Goal: Information Seeking & Learning: Learn about a topic

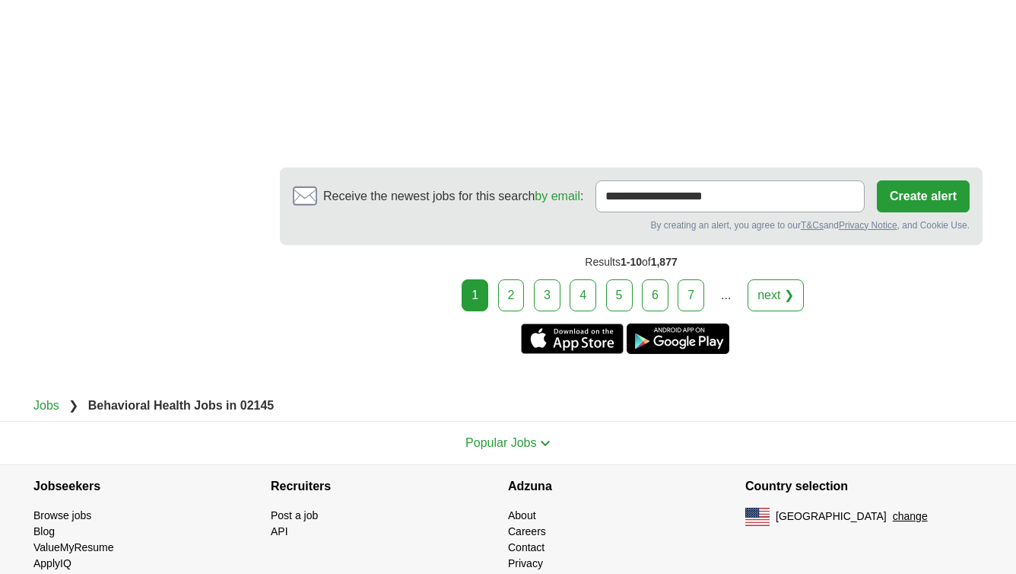
scroll to position [2722, 0]
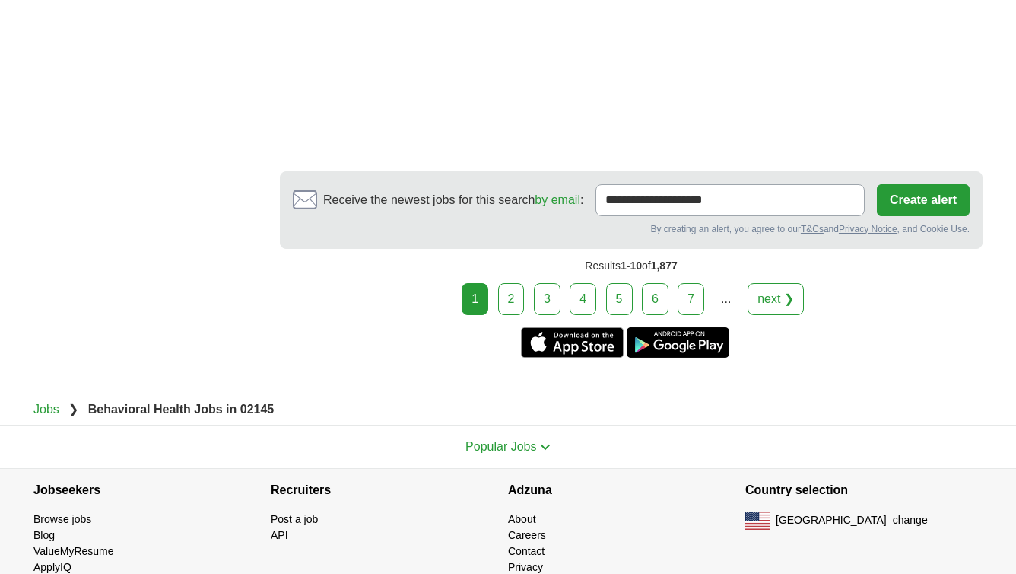
click at [505, 296] on link "2" at bounding box center [511, 299] width 27 height 32
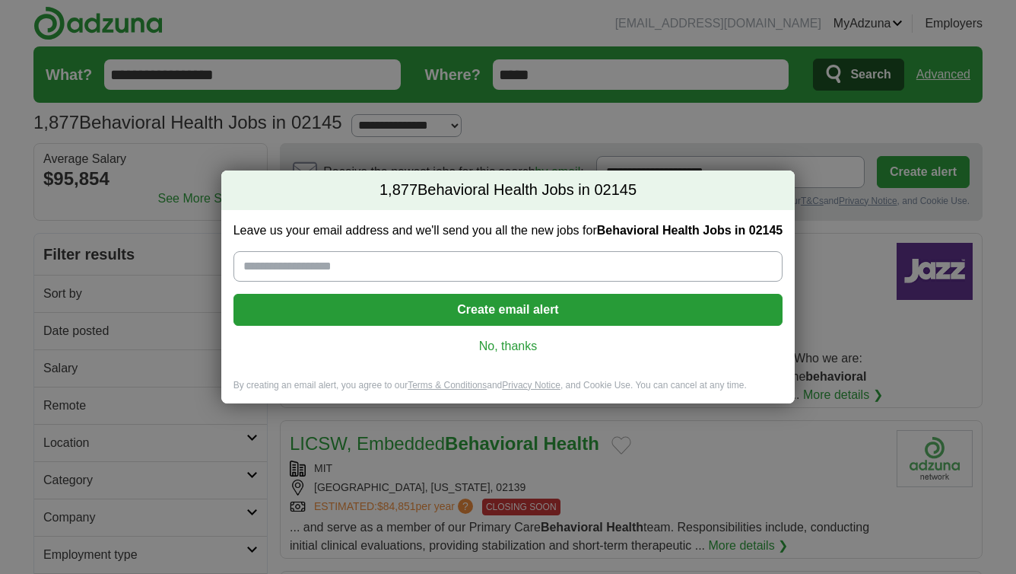
click at [523, 350] on link "No, thanks" at bounding box center [509, 346] width 526 height 17
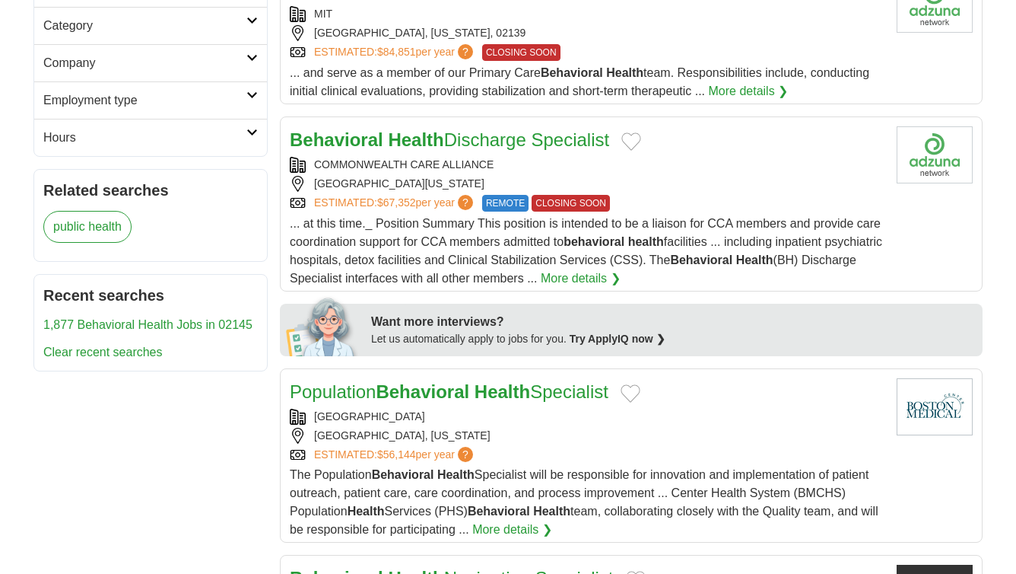
scroll to position [459, 0]
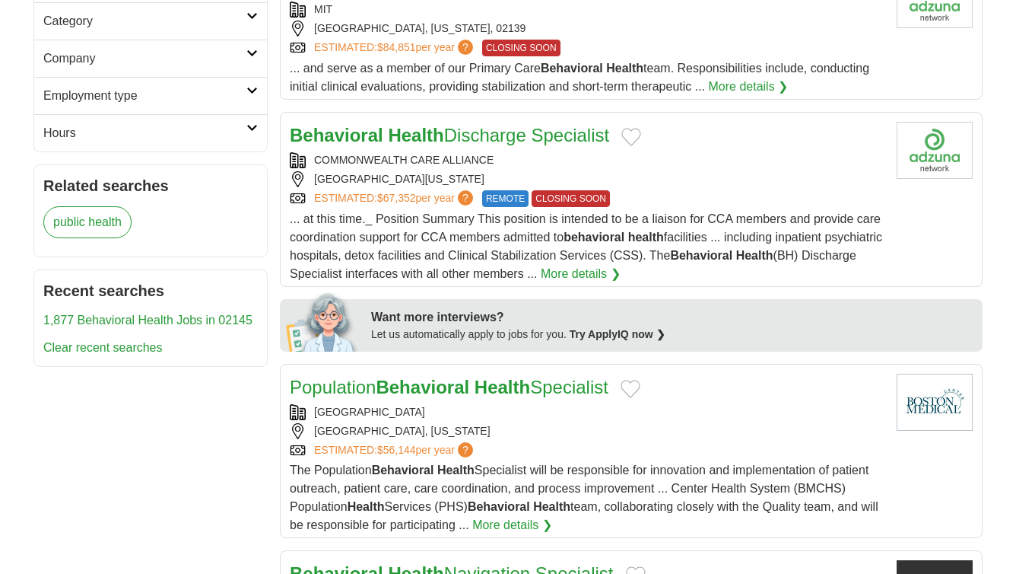
click at [620, 278] on link "More details ❯" at bounding box center [581, 274] width 80 height 18
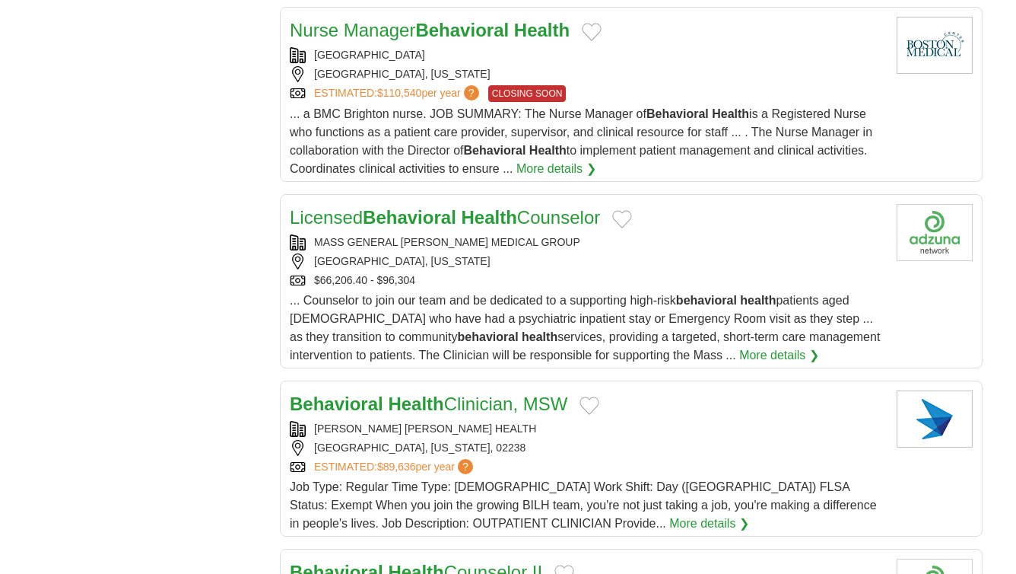
scroll to position [1452, 0]
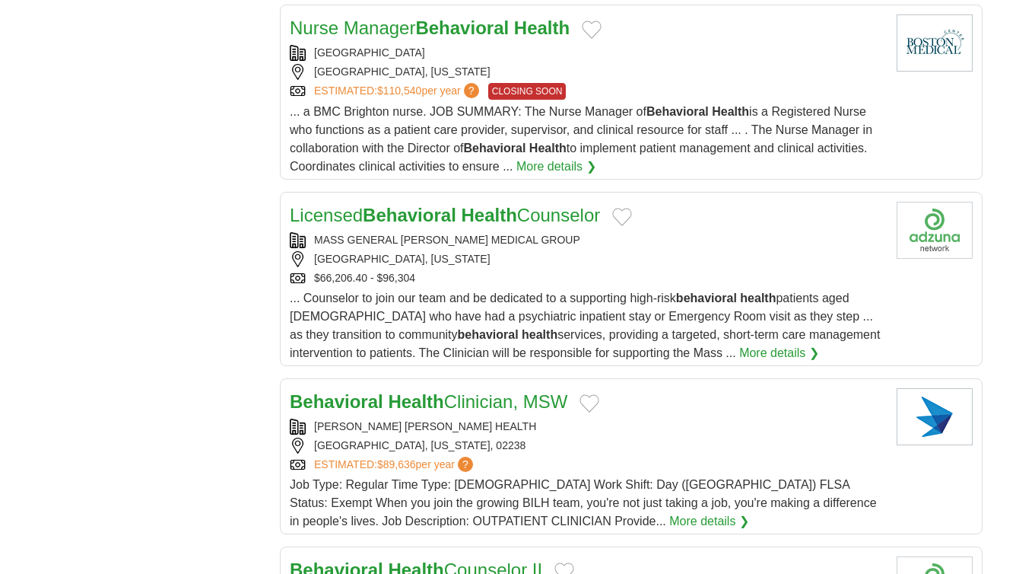
click at [532, 221] on link "Licensed Behavioral Health Counselor" at bounding box center [445, 215] width 310 height 21
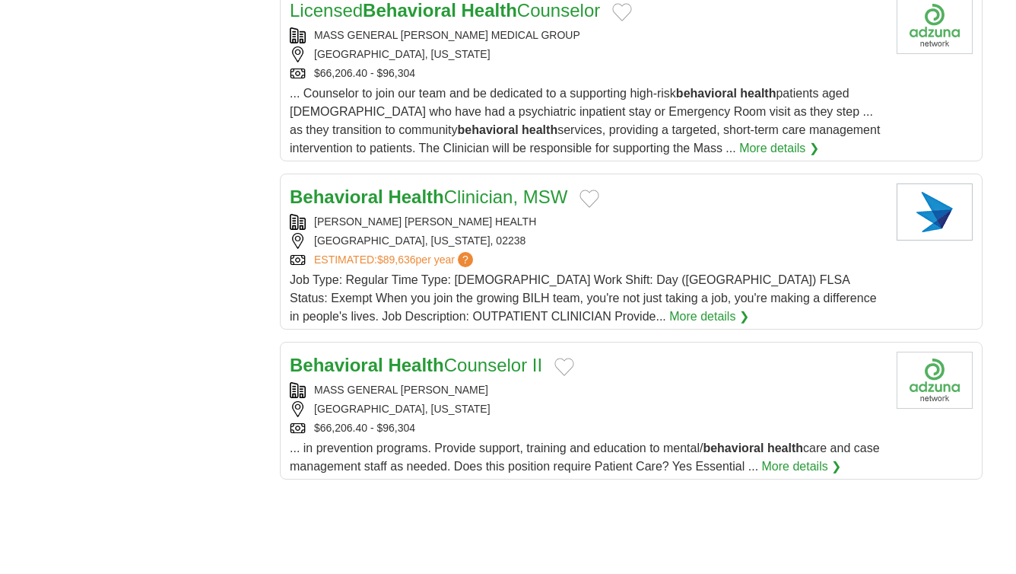
scroll to position [1657, 0]
click at [538, 194] on link "Behavioral Health Clinician, MSW" at bounding box center [429, 196] width 278 height 21
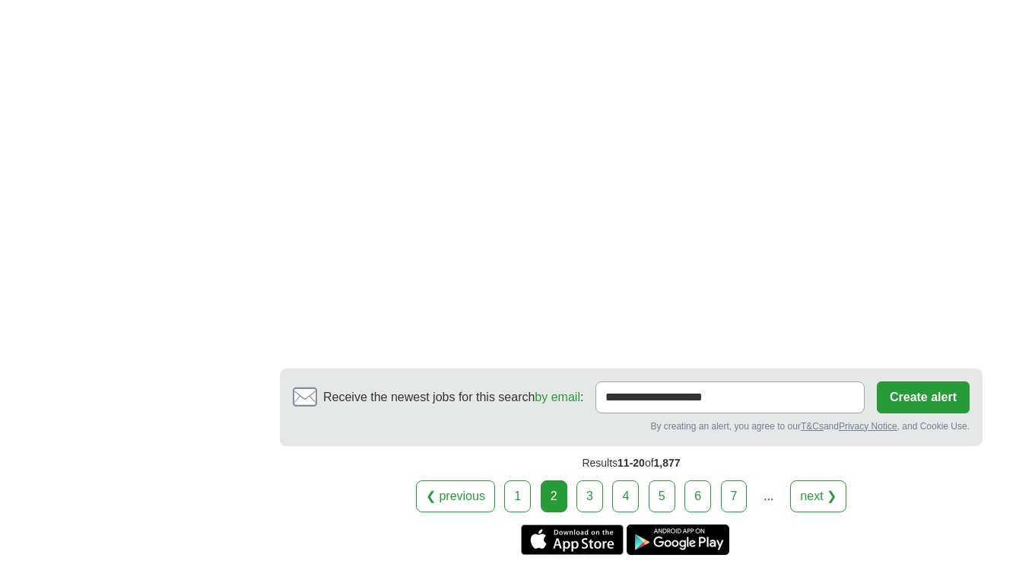
scroll to position [2500, 0]
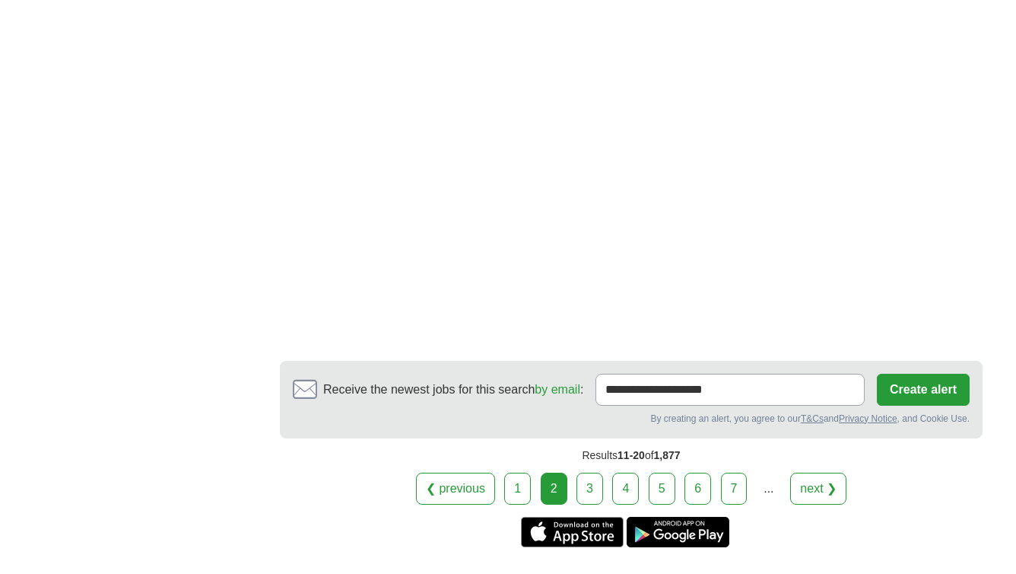
click at [586, 493] on link "3" at bounding box center [590, 488] width 27 height 32
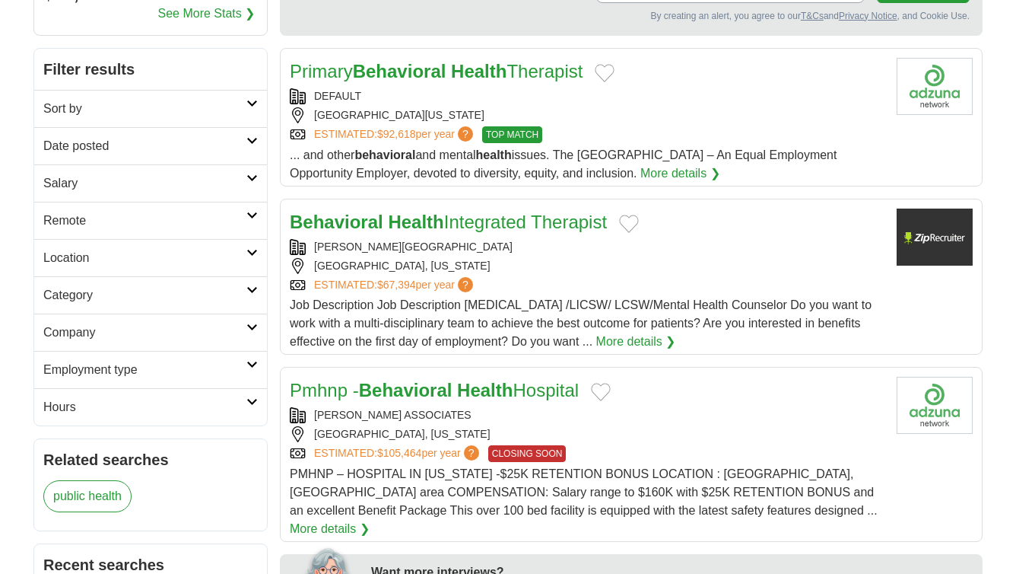
scroll to position [186, 0]
click at [428, 75] on strong "Behavioral" at bounding box center [400, 70] width 94 height 21
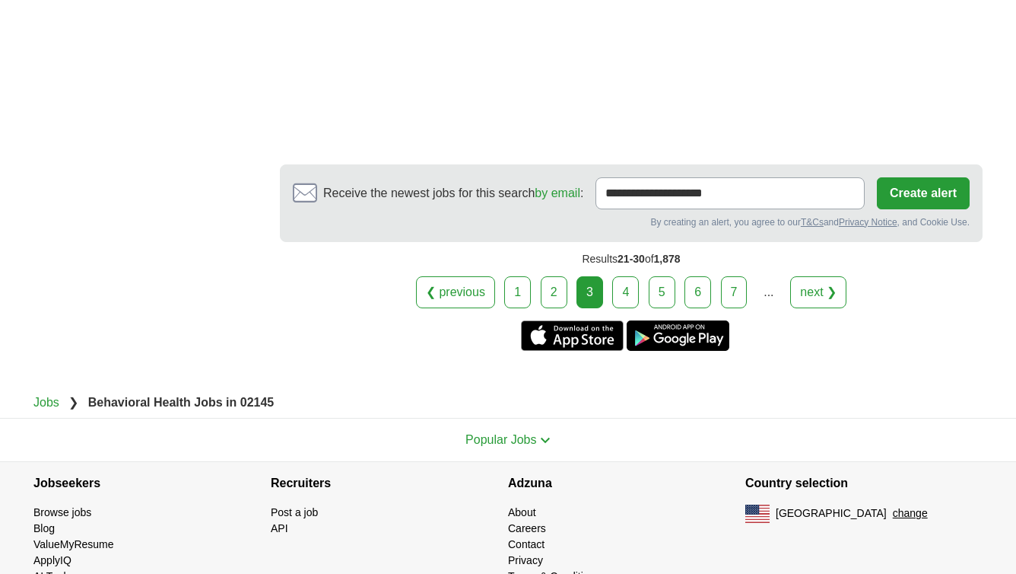
scroll to position [2879, 0]
click at [627, 277] on link "4" at bounding box center [625, 293] width 27 height 32
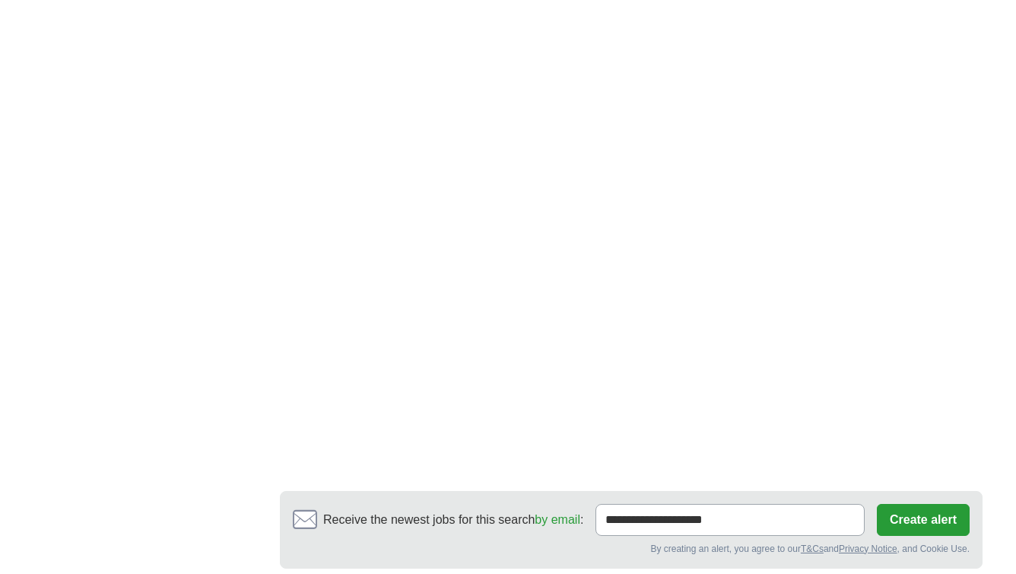
scroll to position [2644, 0]
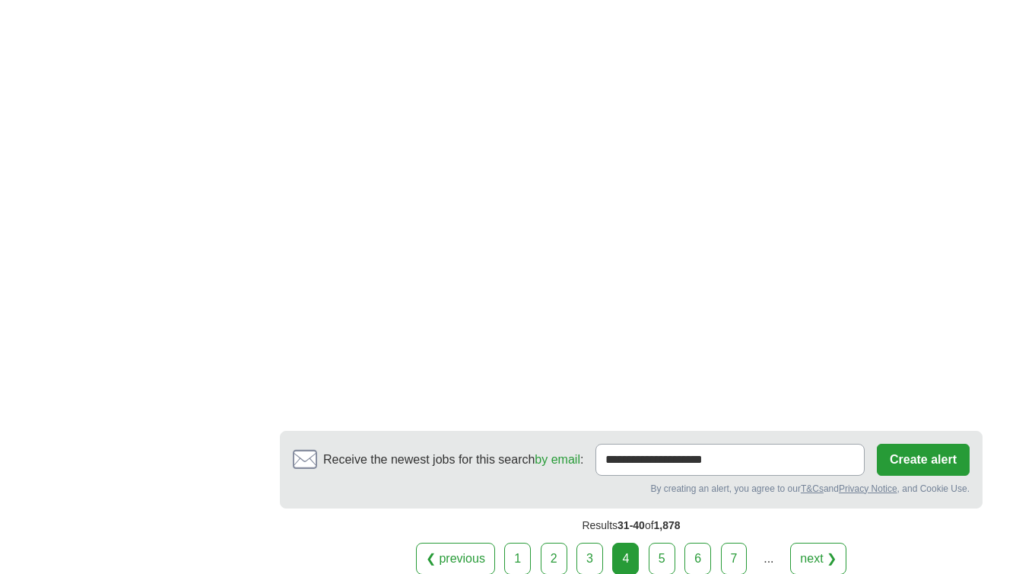
click at [671, 554] on link "5" at bounding box center [662, 558] width 27 height 32
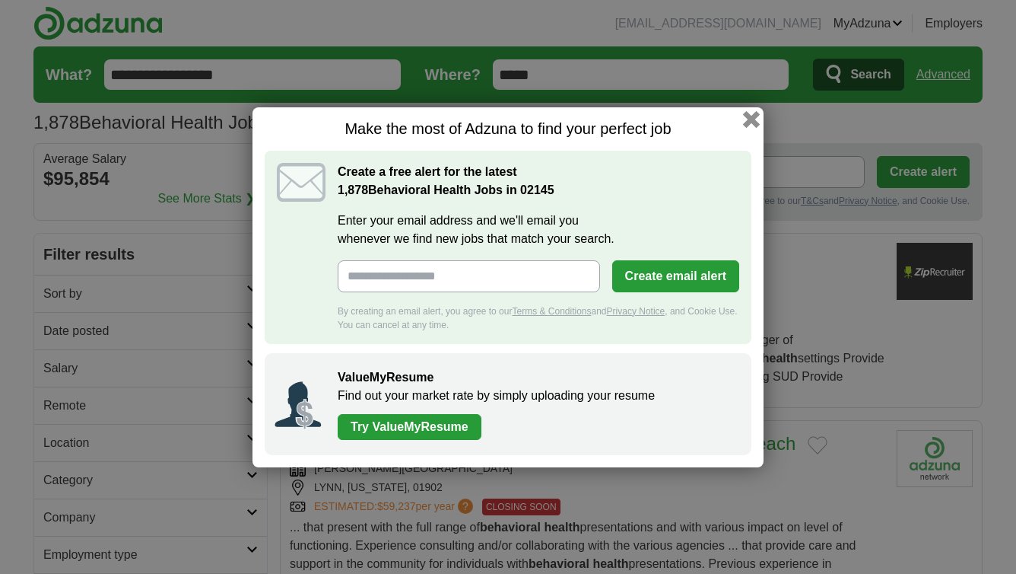
click at [752, 125] on button "button" at bounding box center [751, 118] width 17 height 17
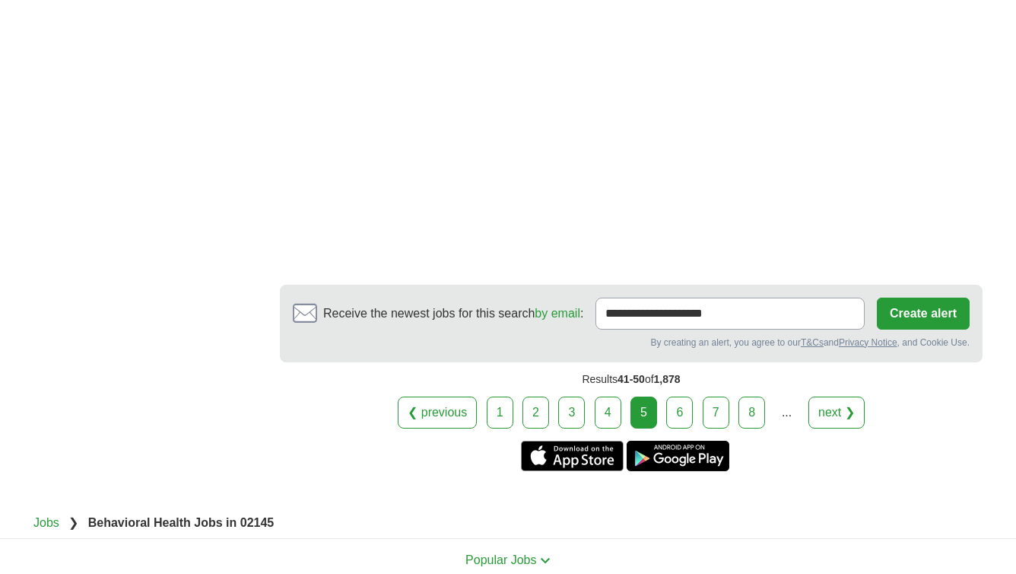
scroll to position [2669, 0]
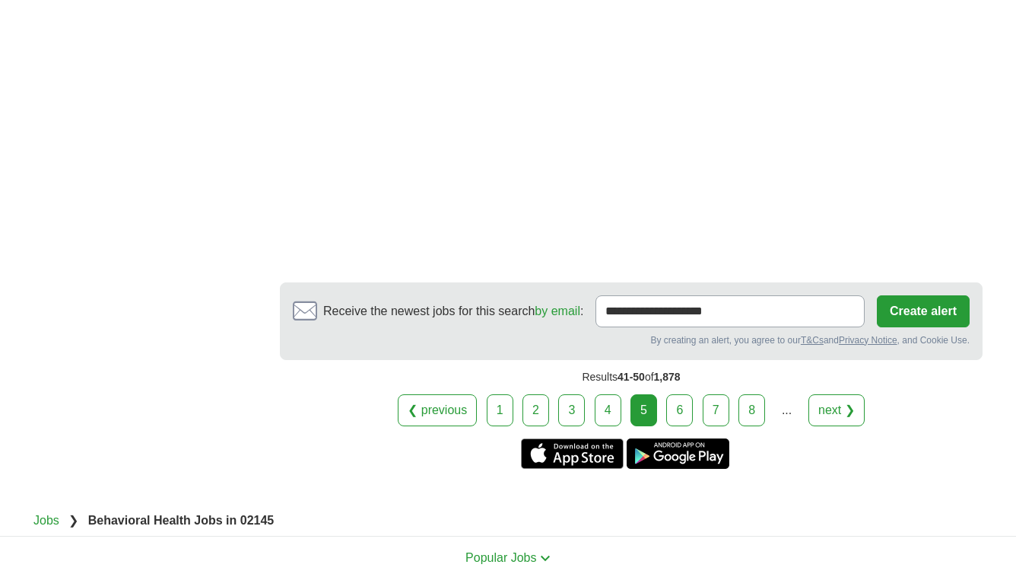
click at [687, 413] on link "6" at bounding box center [679, 410] width 27 height 32
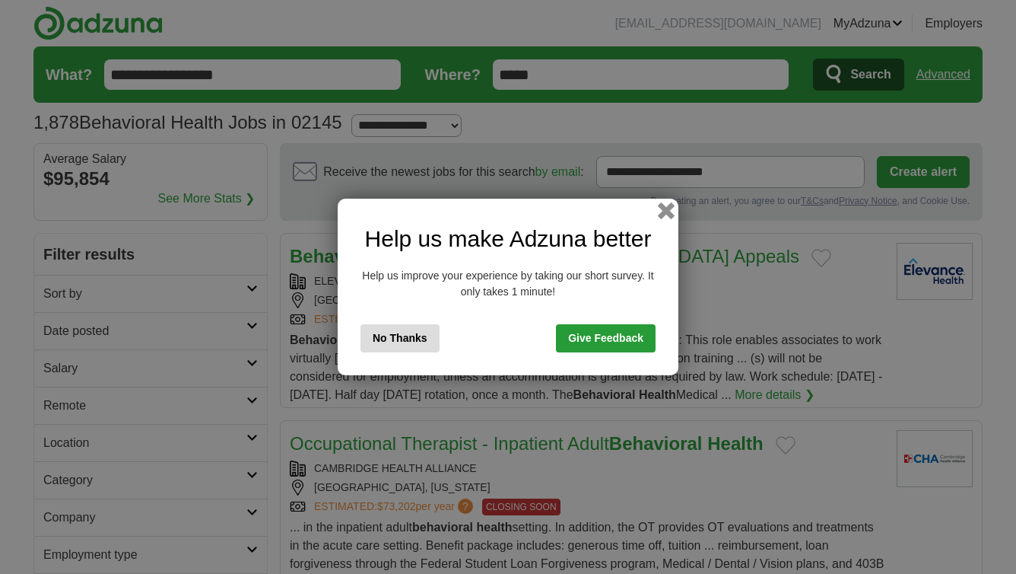
click at [665, 214] on button "button" at bounding box center [666, 210] width 17 height 17
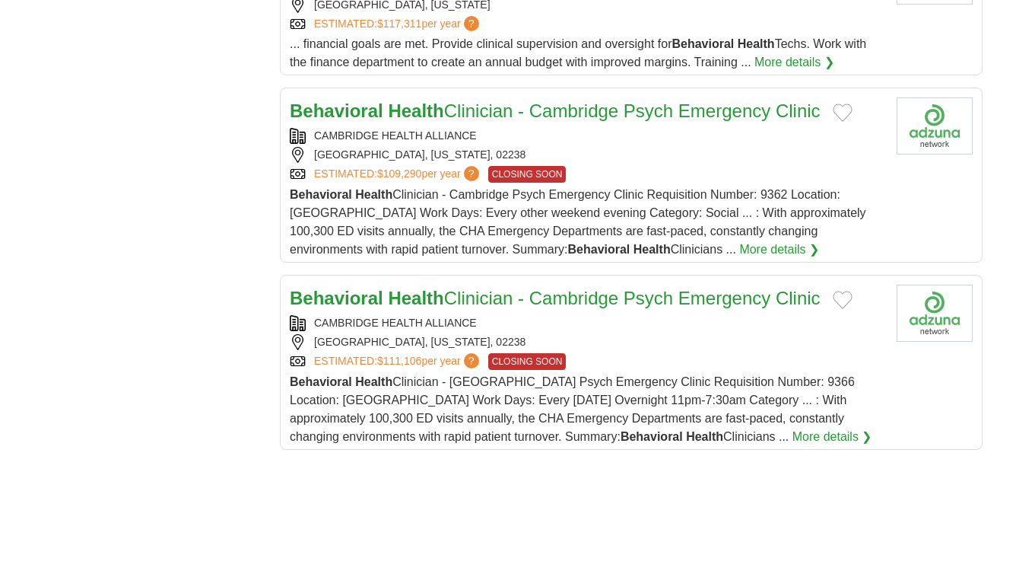
scroll to position [1690, 0]
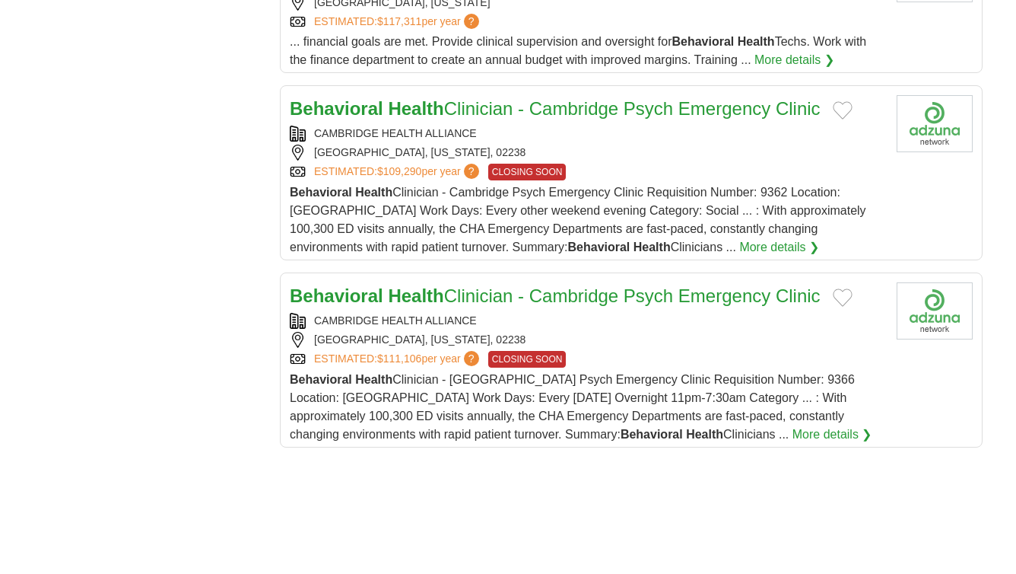
click at [606, 115] on link "Behavioral Health Clinician - Cambridge Psych Emergency Clinic" at bounding box center [555, 108] width 531 height 21
